Goal: Use online tool/utility: Utilize a website feature to perform a specific function

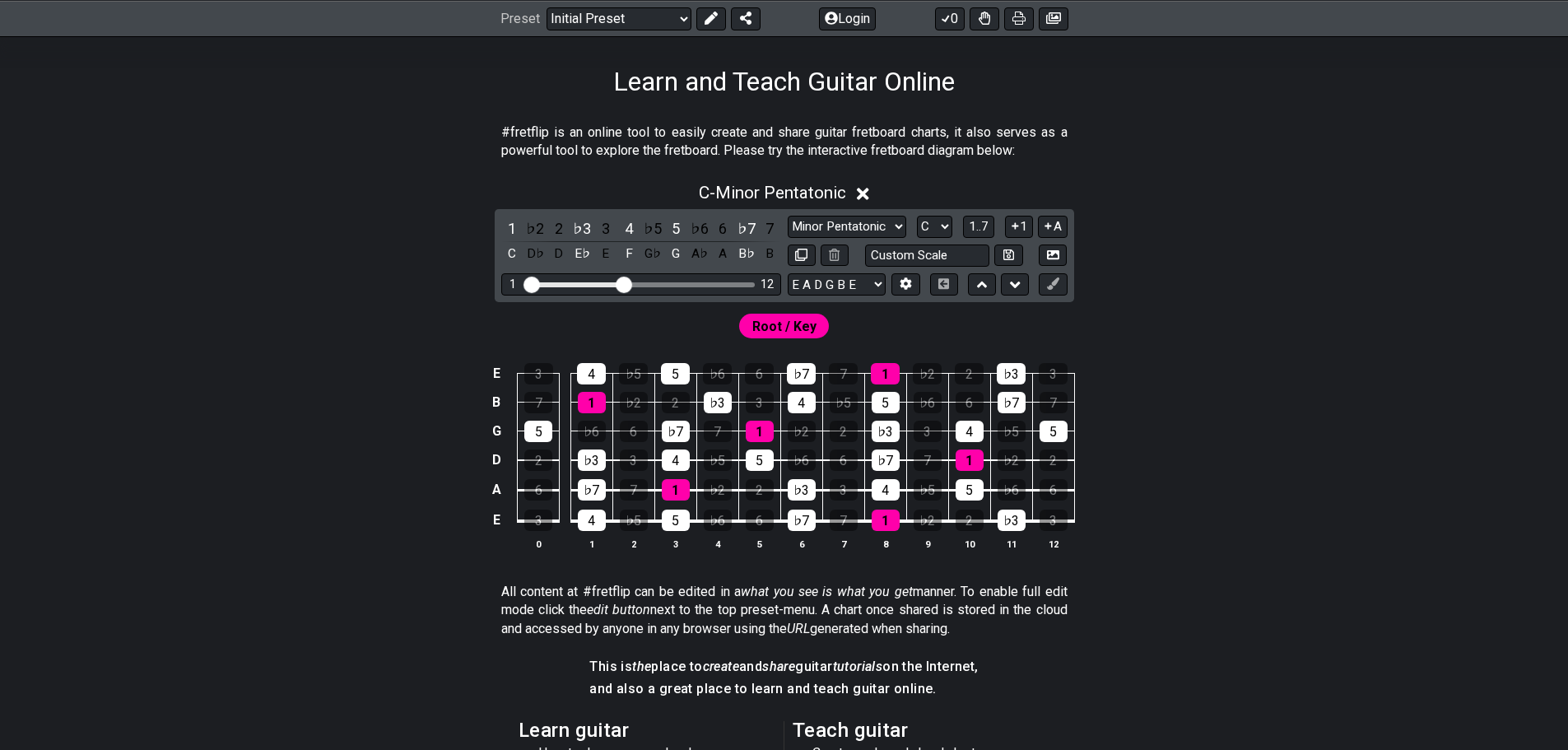
scroll to position [264, 0]
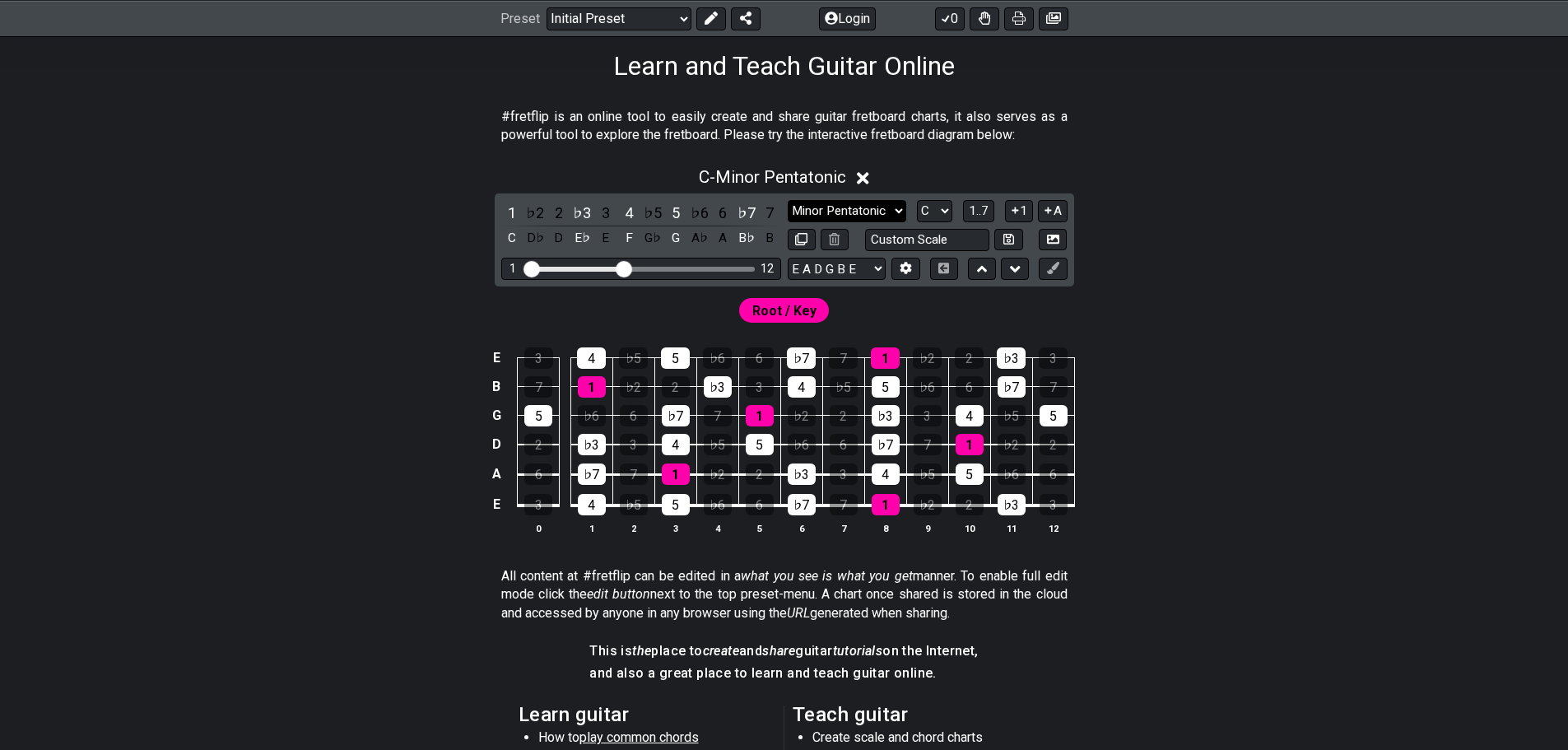
click at [894, 216] on select "Minor Pentatonic Click to edit Minor Pentatonic Major Pentatonic Minor Blues Ma…" at bounding box center [847, 210] width 119 height 22
click at [891, 207] on select "Minor Pentatonic Click to edit Minor Pentatonic Major Pentatonic Minor Blues Ma…" at bounding box center [847, 210] width 119 height 22
click at [939, 205] on select "A♭ A A♯ B♭ B C C♯ D♭ D D♯ E♭ E F F♯ G♭ G G♯" at bounding box center [935, 210] width 36 height 22
click at [876, 206] on select "Minor Pentatonic Click to edit Minor Pentatonic Major Pentatonic Minor Blues Ma…" at bounding box center [847, 210] width 119 height 22
select select "Phrygian Dominant"
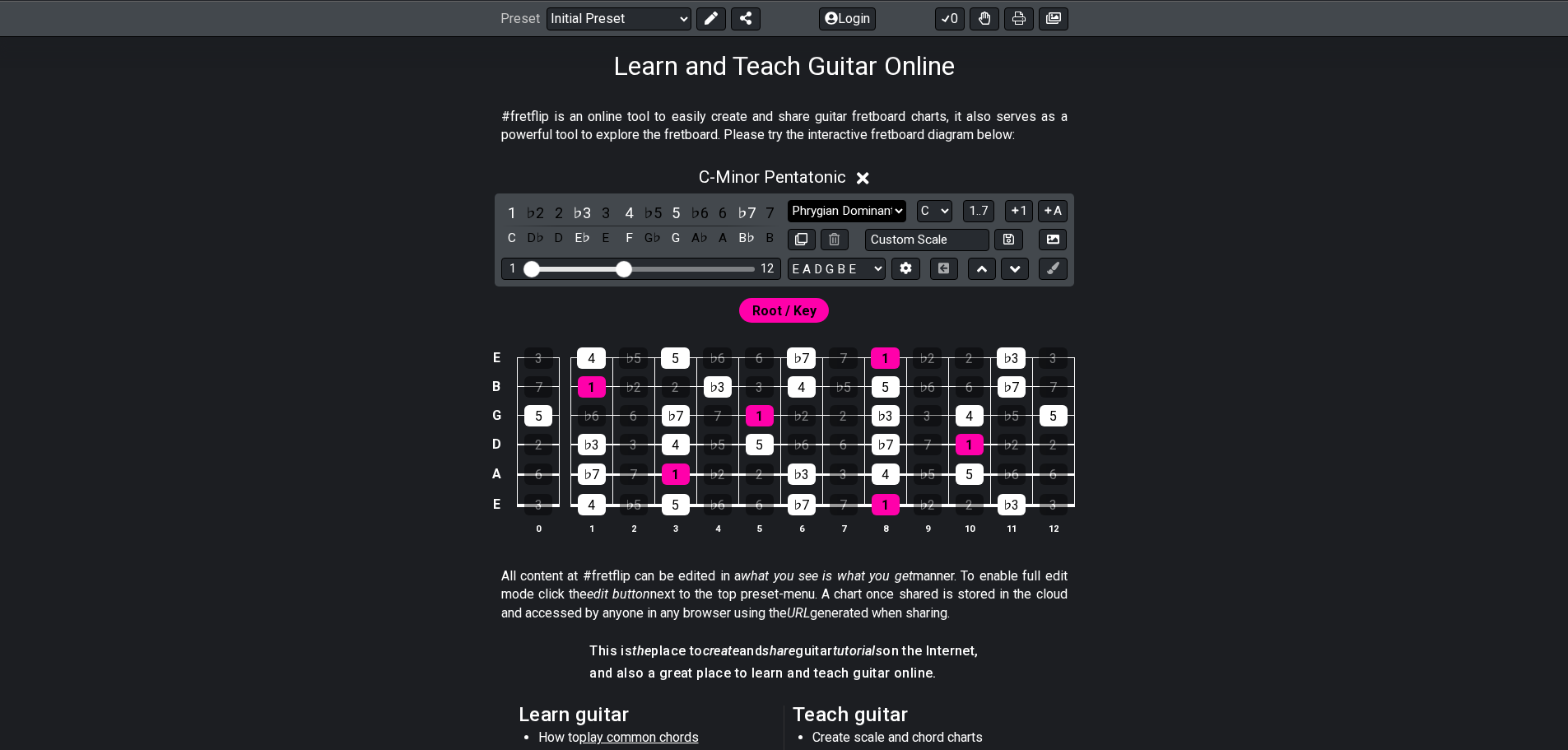
click at [788, 199] on select "Minor Pentatonic Click to edit Minor Pentatonic Major Pentatonic Minor Blues Ma…" at bounding box center [847, 210] width 119 height 22
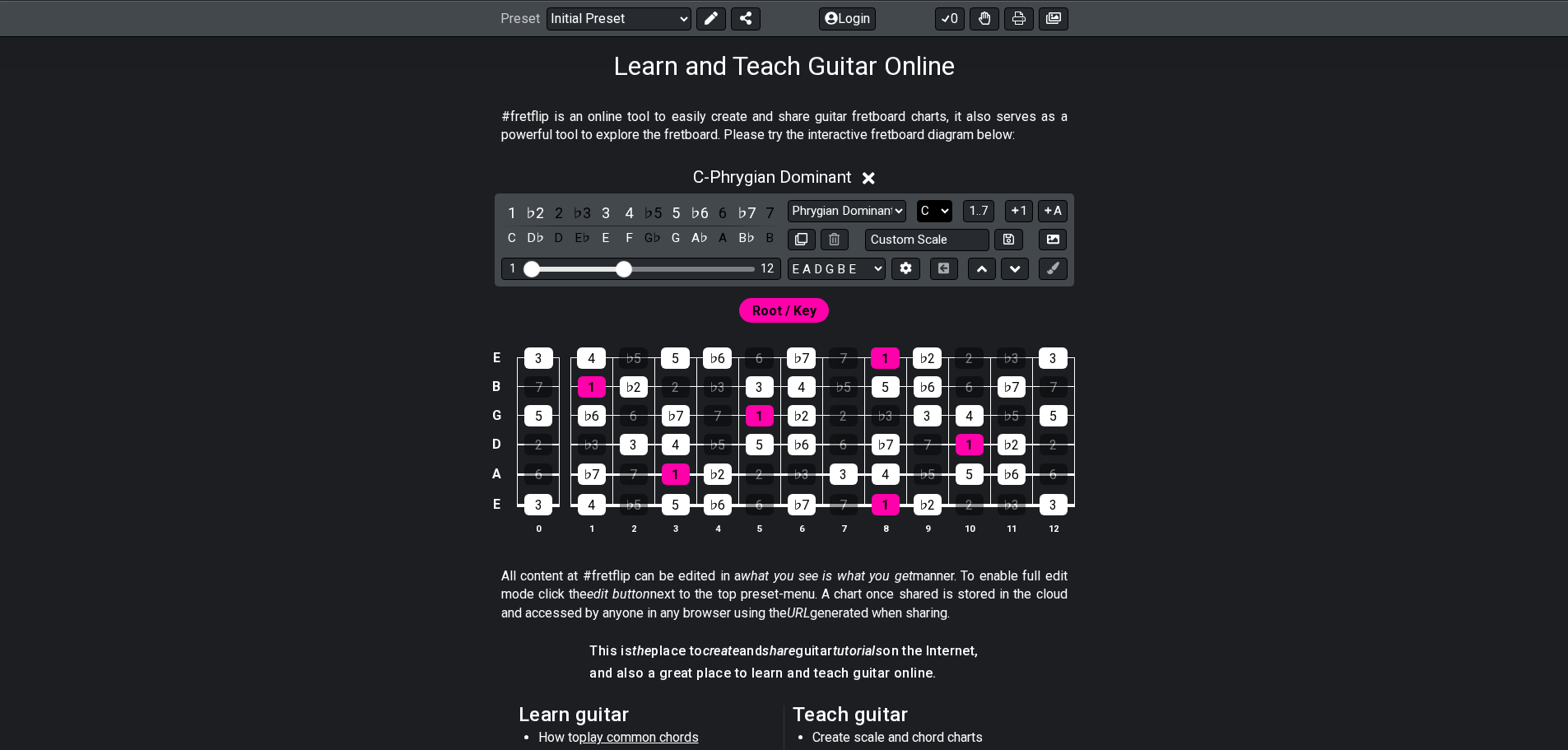
click at [941, 212] on select "A♭ A A♯ B♭ B C C♯ D♭ D D♯ E♭ E F F♯ G♭ G G♯" at bounding box center [935, 210] width 36 height 22
select select "D"
click at [917, 199] on select "A♭ A A♯ B♭ B C C♯ D♭ D D♯ E♭ E F F♯ G♭ G G♯" at bounding box center [935, 210] width 36 height 22
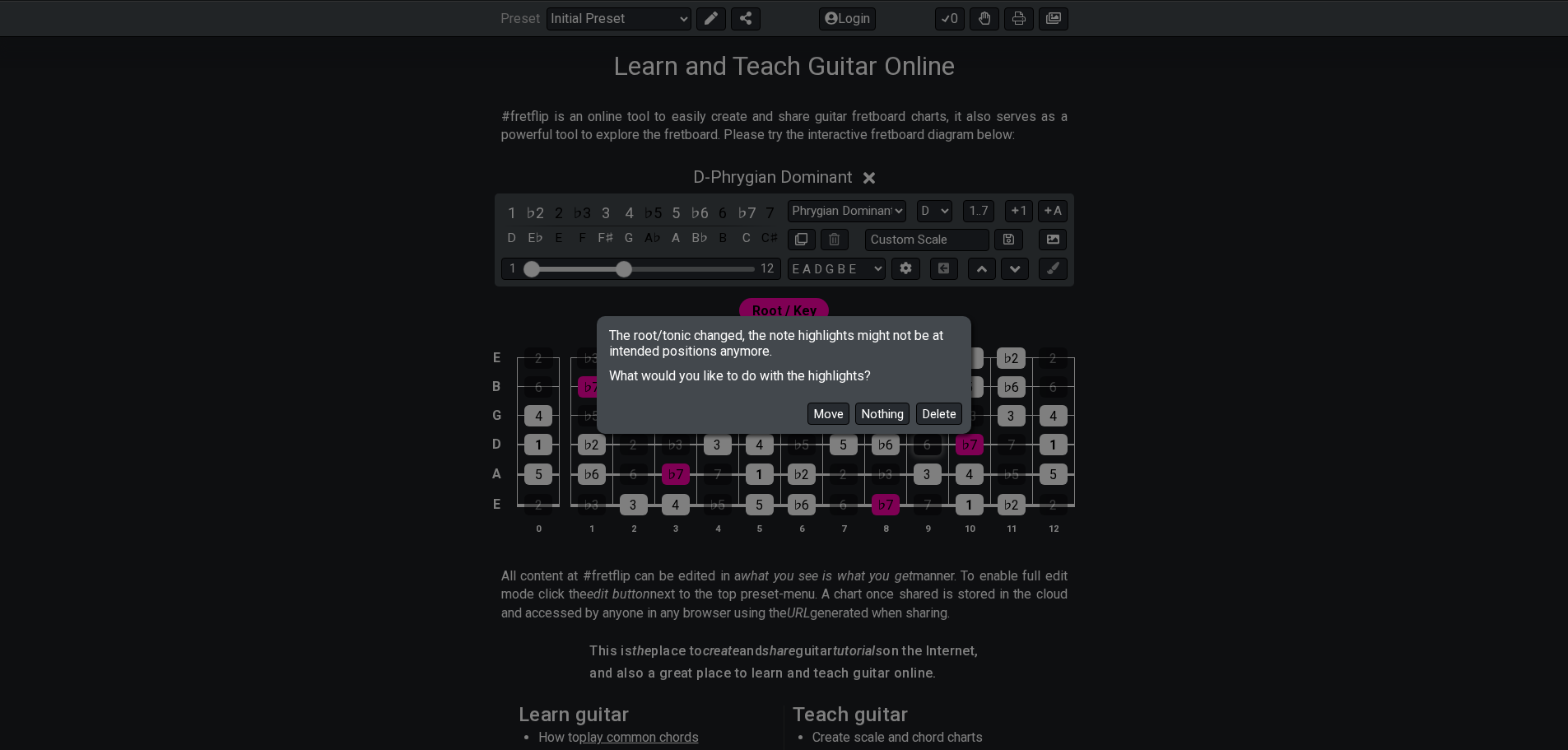
click at [936, 411] on button "Delete" at bounding box center [939, 413] width 46 height 22
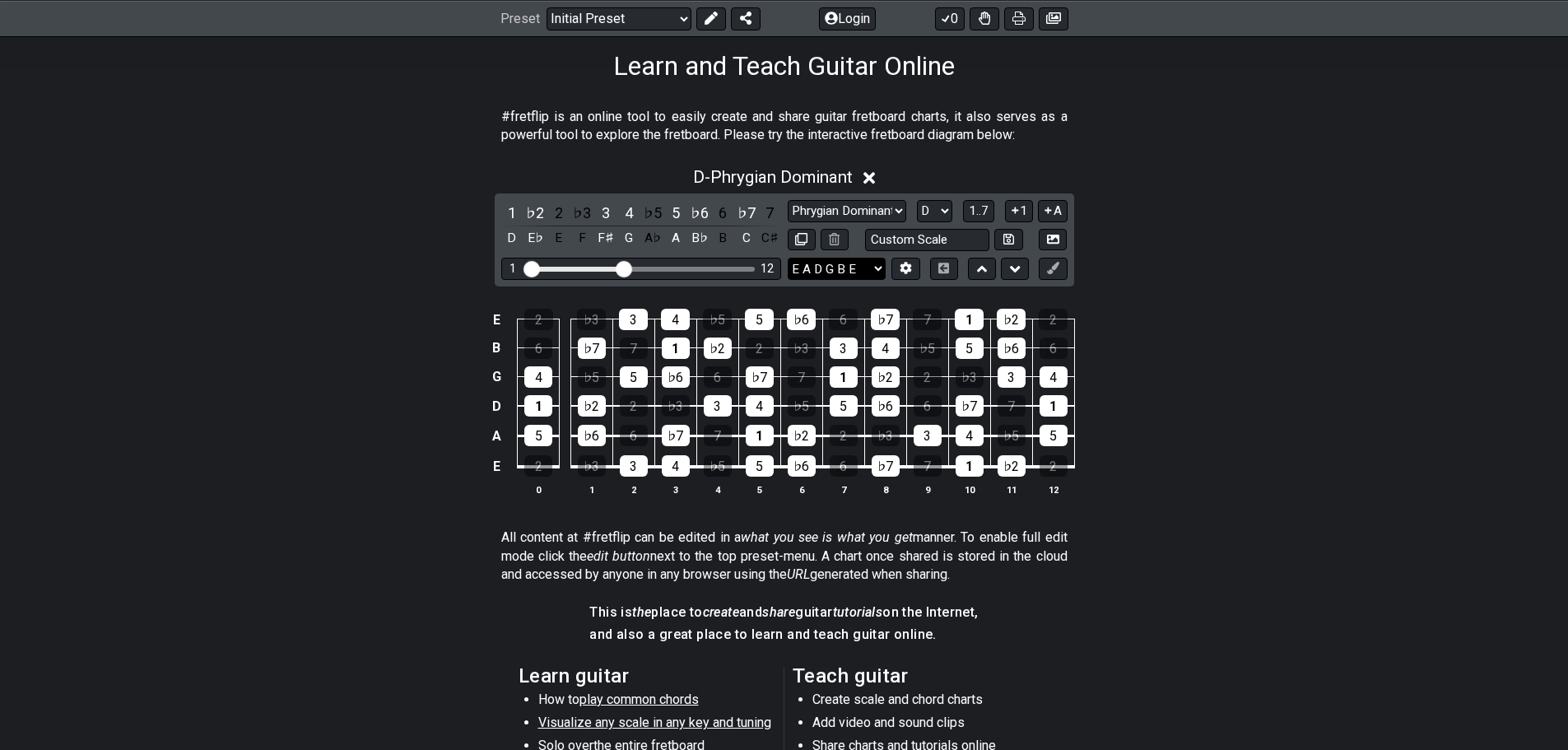
click at [876, 268] on select "E A D G B E E A D G B E E A D G B E B E A D F♯ B A D G C E A D A D G B E E♭ A♭ …" at bounding box center [837, 269] width 98 height 22
select select "D G C F A D"
click at [788, 258] on select "E A D G B E E A D G B E E A D G B E B E A D F♯ B A D G C E A D A D G B E E♭ A♭ …" at bounding box center [837, 269] width 98 height 22
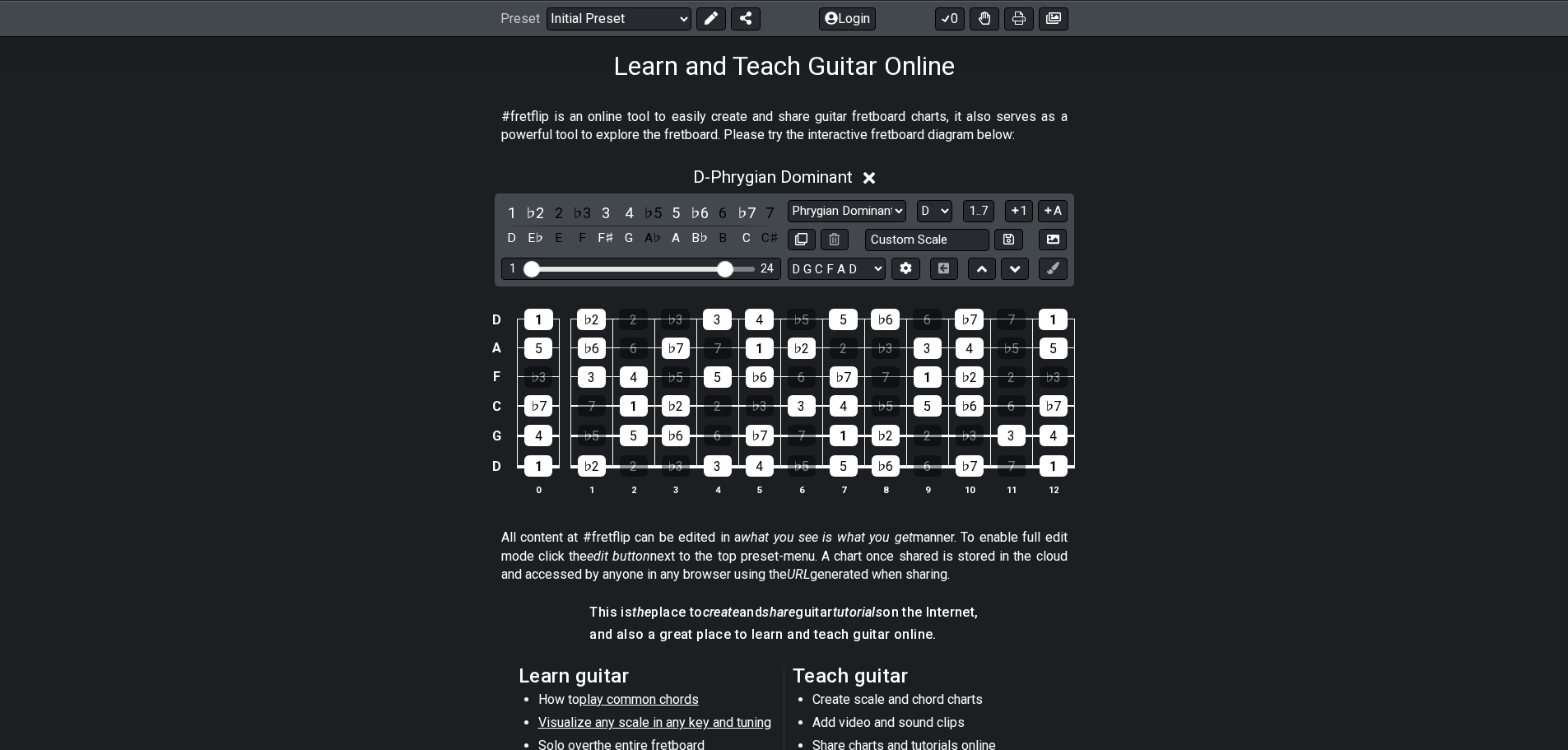
drag, startPoint x: 624, startPoint y: 268, endPoint x: 725, endPoint y: 270, distance: 101.0
click at [725, 268] on input "Visible fret range" at bounding box center [641, 268] width 234 height 0
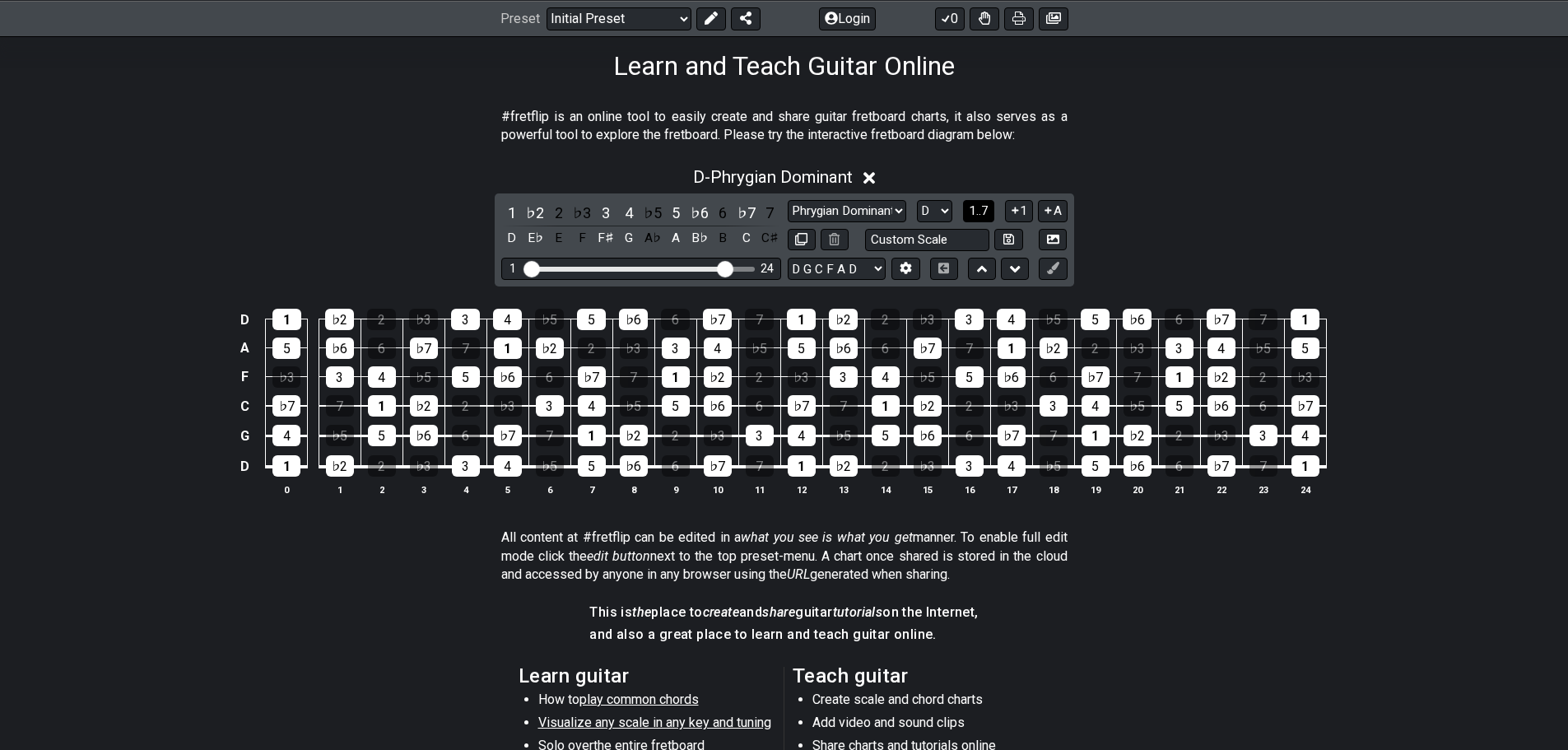
click at [986, 206] on span "1..7" at bounding box center [979, 210] width 20 height 14
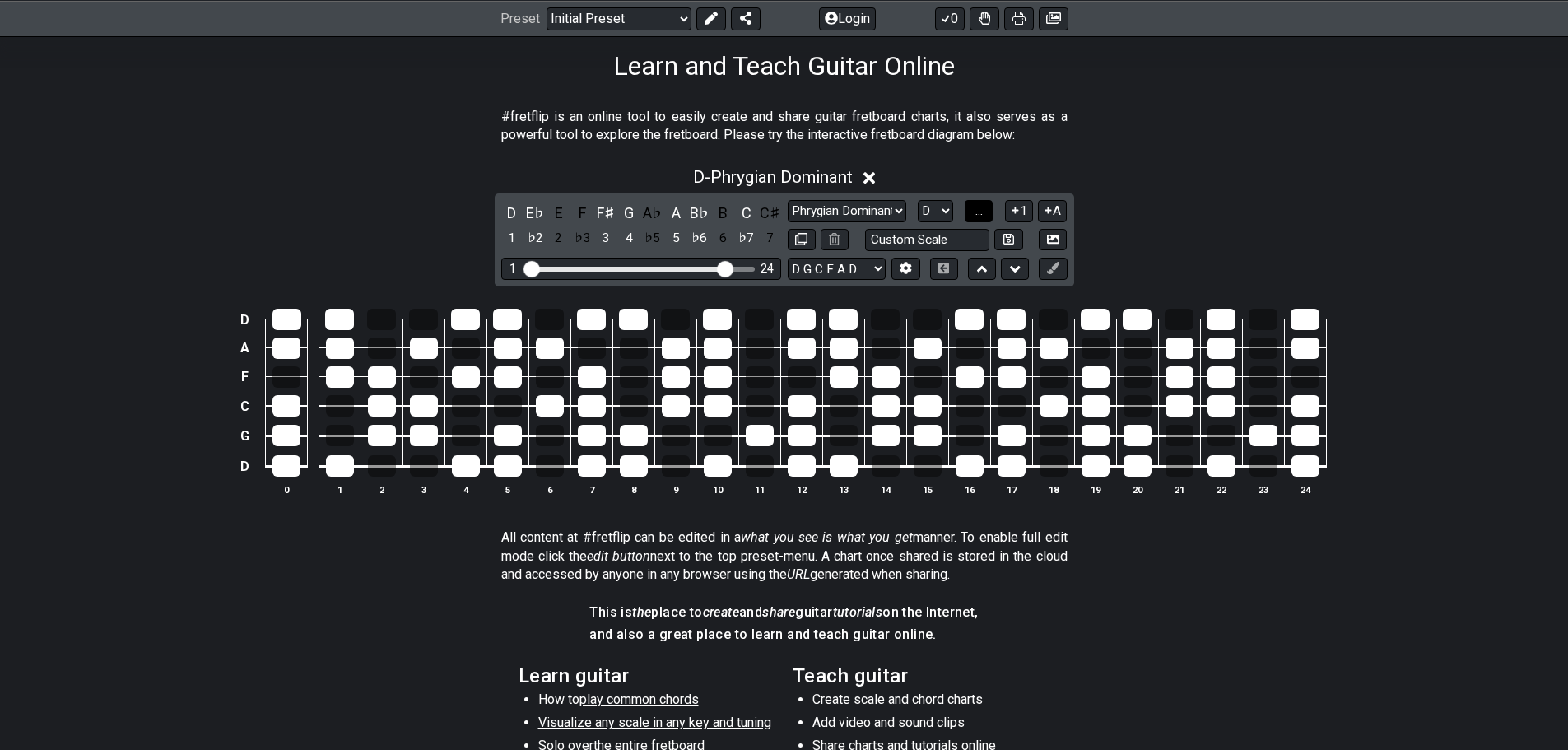
click at [986, 206] on button "..." at bounding box center [978, 210] width 28 height 22
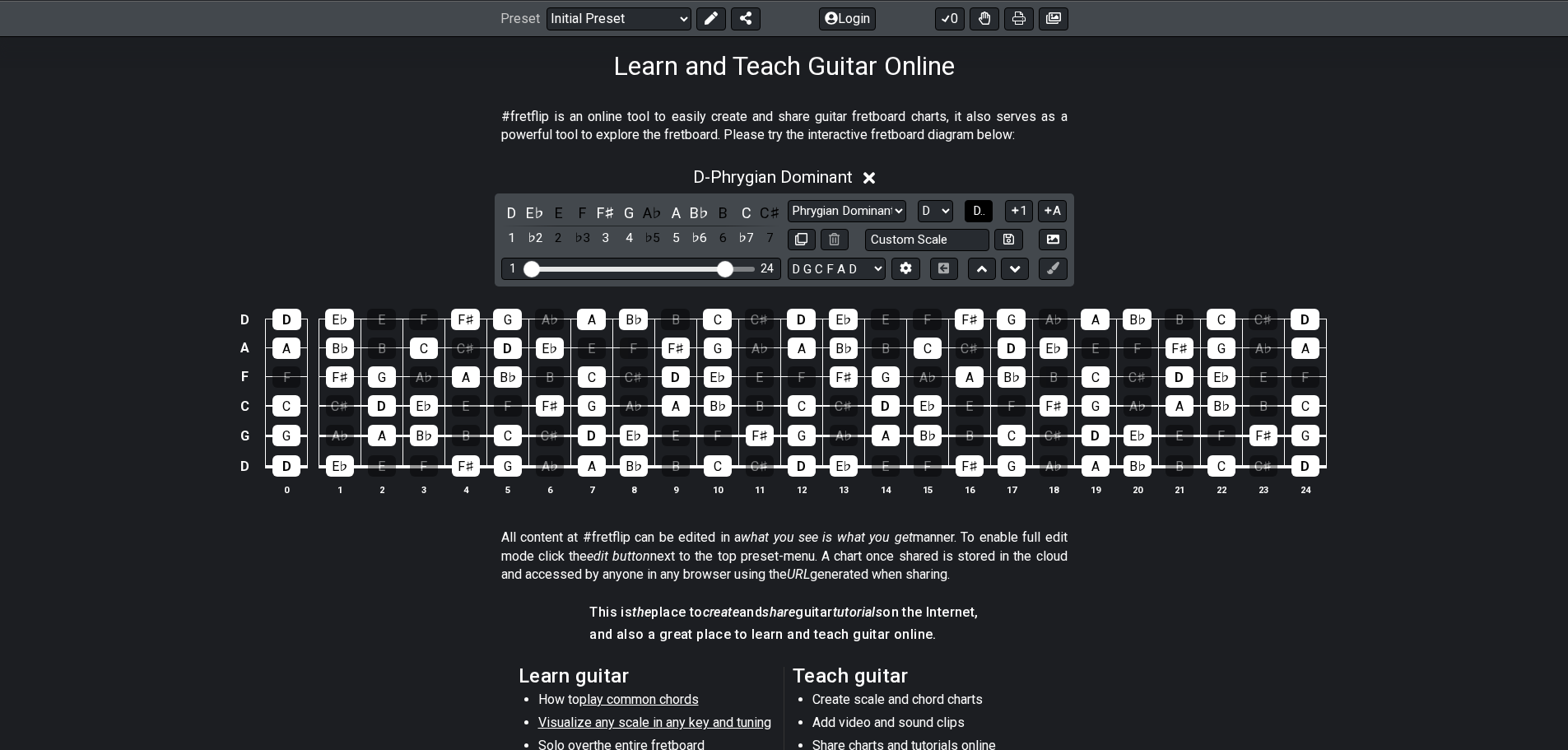
click at [986, 206] on span "D.." at bounding box center [979, 210] width 12 height 14
click at [724, 213] on div "6" at bounding box center [723, 212] width 21 height 22
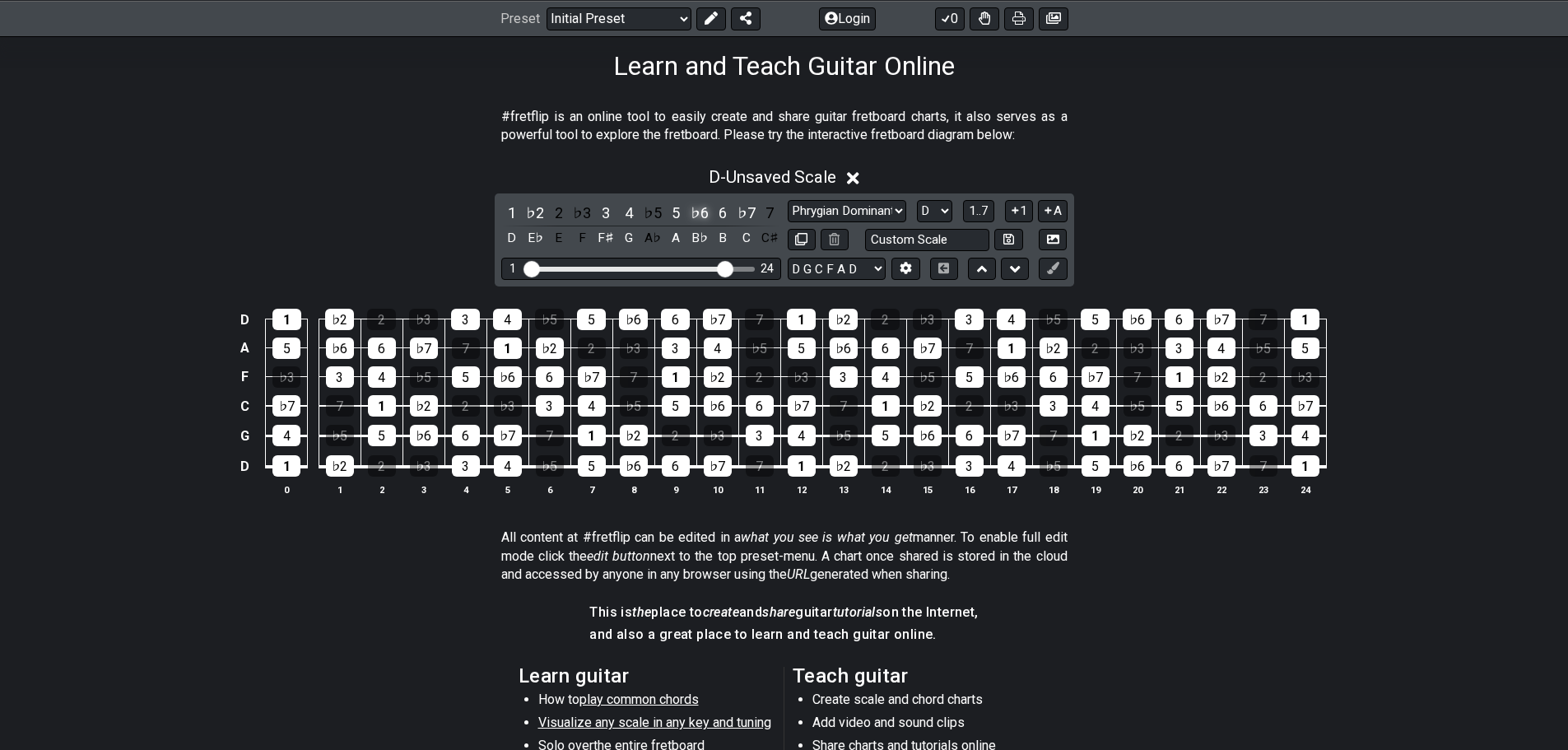
click at [701, 213] on div "♭6" at bounding box center [700, 212] width 21 height 22
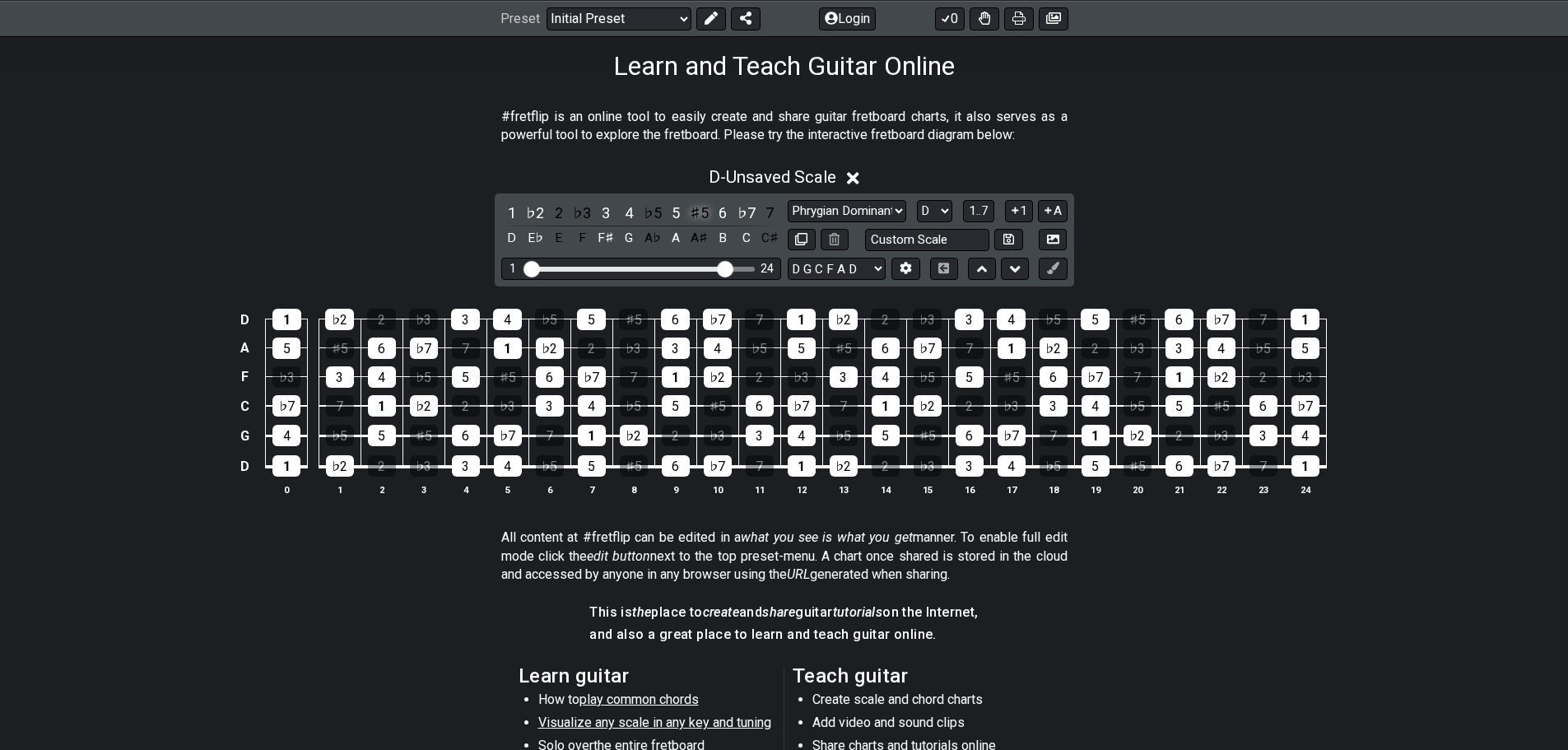
click at [702, 211] on div "♯5" at bounding box center [700, 212] width 21 height 22
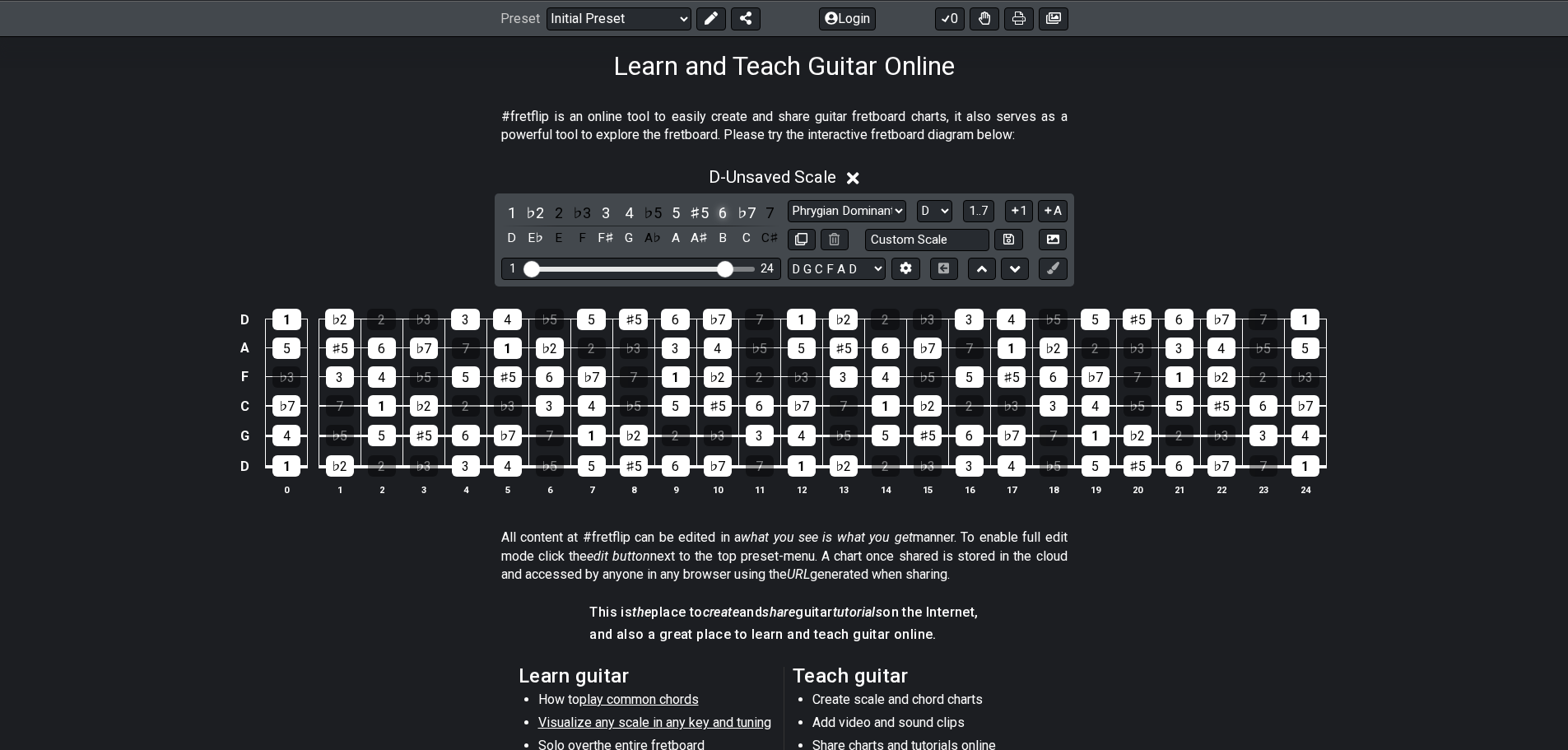
click at [722, 210] on div "6" at bounding box center [723, 212] width 21 height 22
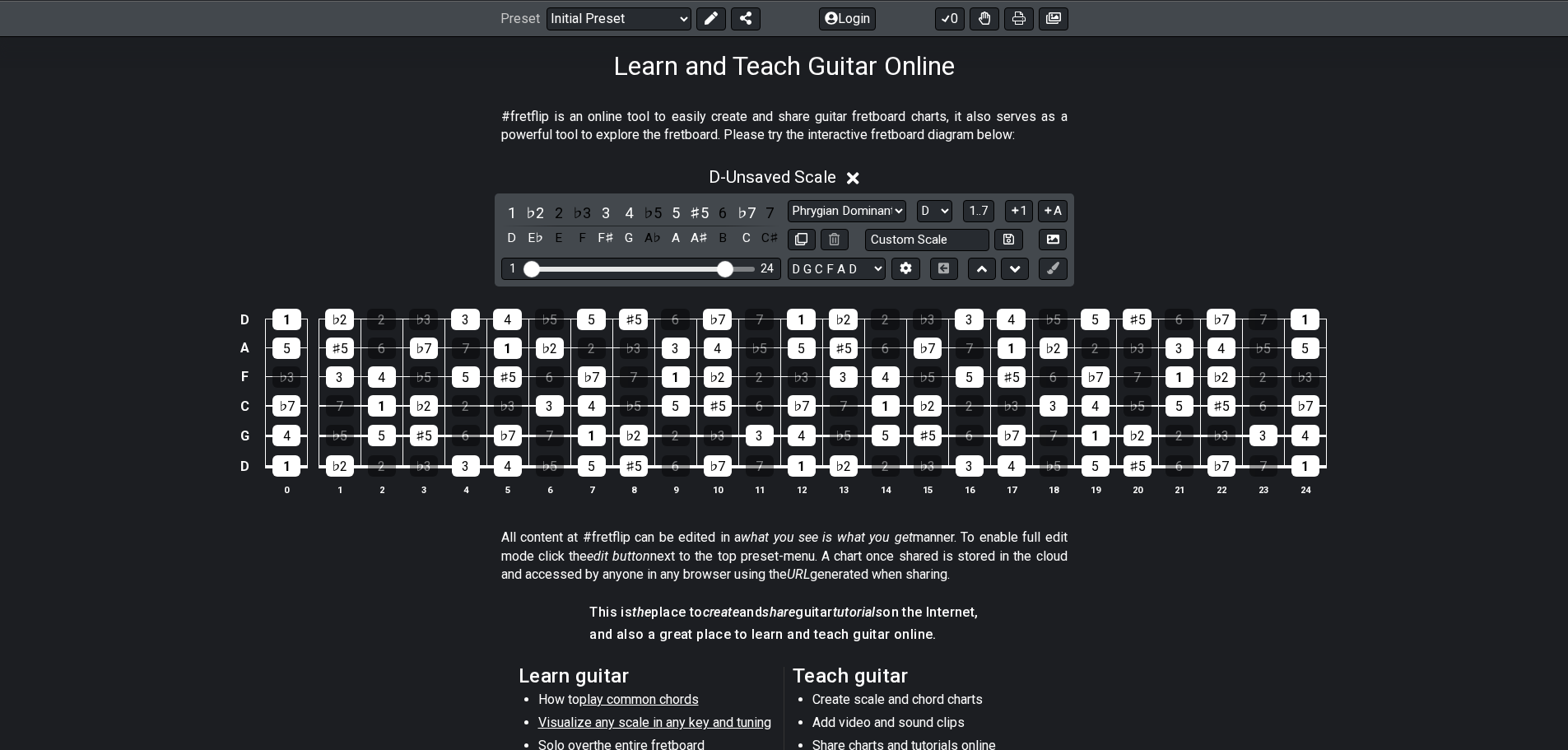
click at [1185, 130] on section "#fretflip is an online tool to easily create and share guitar fretboard charts,…" at bounding box center [784, 129] width 1284 height 57
click at [872, 270] on select "E A D G B E E A D G B E E A D G B E B E A D F♯ B A D G C E A D A D G B E E♭ A♭ …" at bounding box center [837, 269] width 98 height 22
drag, startPoint x: 962, startPoint y: 474, endPoint x: 928, endPoint y: 287, distance: 190.1
click at [966, 483] on tbody "D 1 ♭2 2 ♭3 3 4 ♭5 5 ♯5 6 ♭7 7 1 ♭2 2 ♭3 3 4 ♭5 5 ♯5 6 ♭7 7 1 A 5 ♯5 6 ♭7 7 1 ♭…" at bounding box center [781, 387] width 1092 height 194
click at [876, 258] on select "E A D G B E E A D G B E E A D G B E B E A D F♯ B A D G C E A D A D G B E E♭ A♭ …" at bounding box center [837, 269] width 98 height 22
